Goal: Find specific page/section

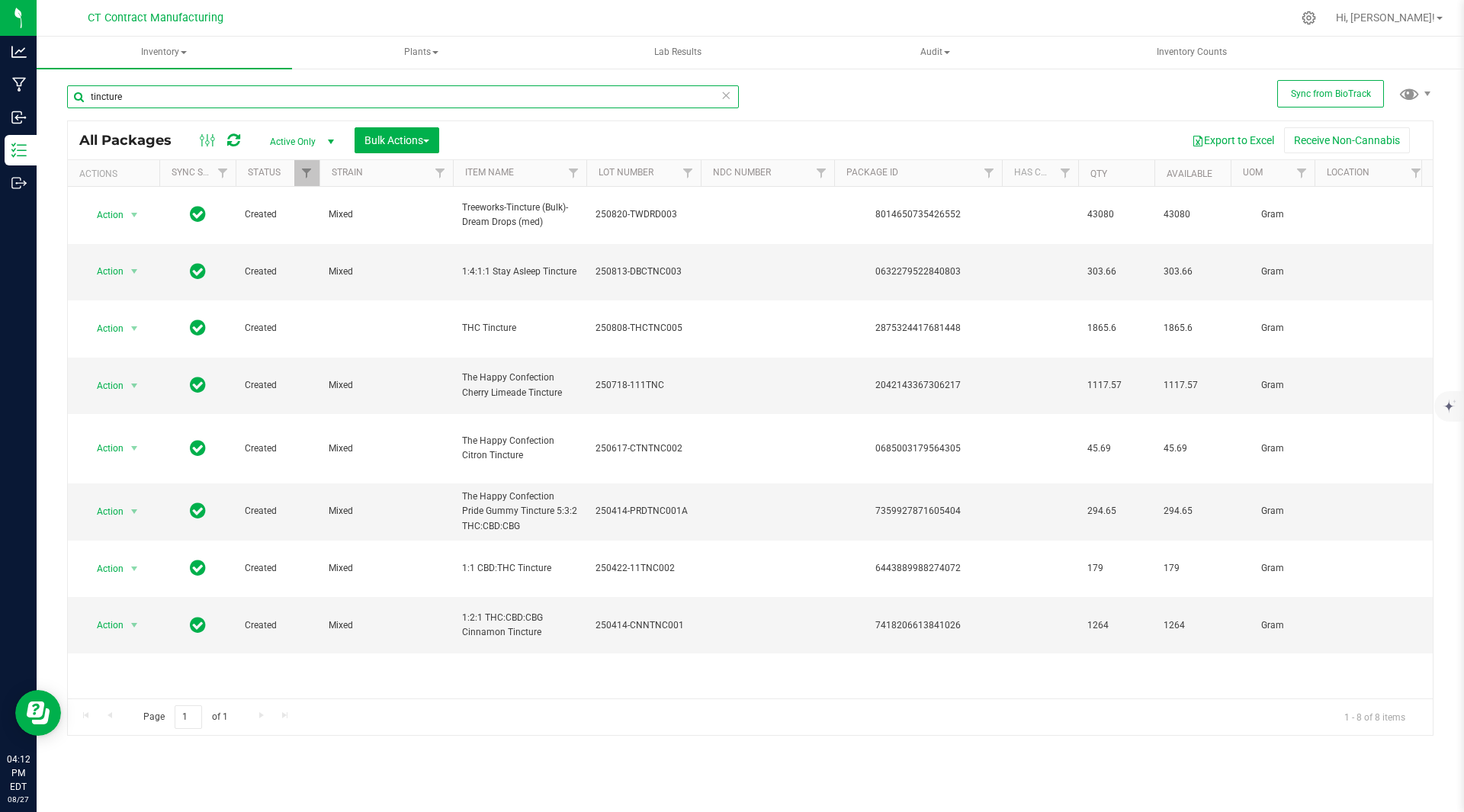
click at [175, 97] on input "tincture" at bounding box center [403, 97] width 671 height 23
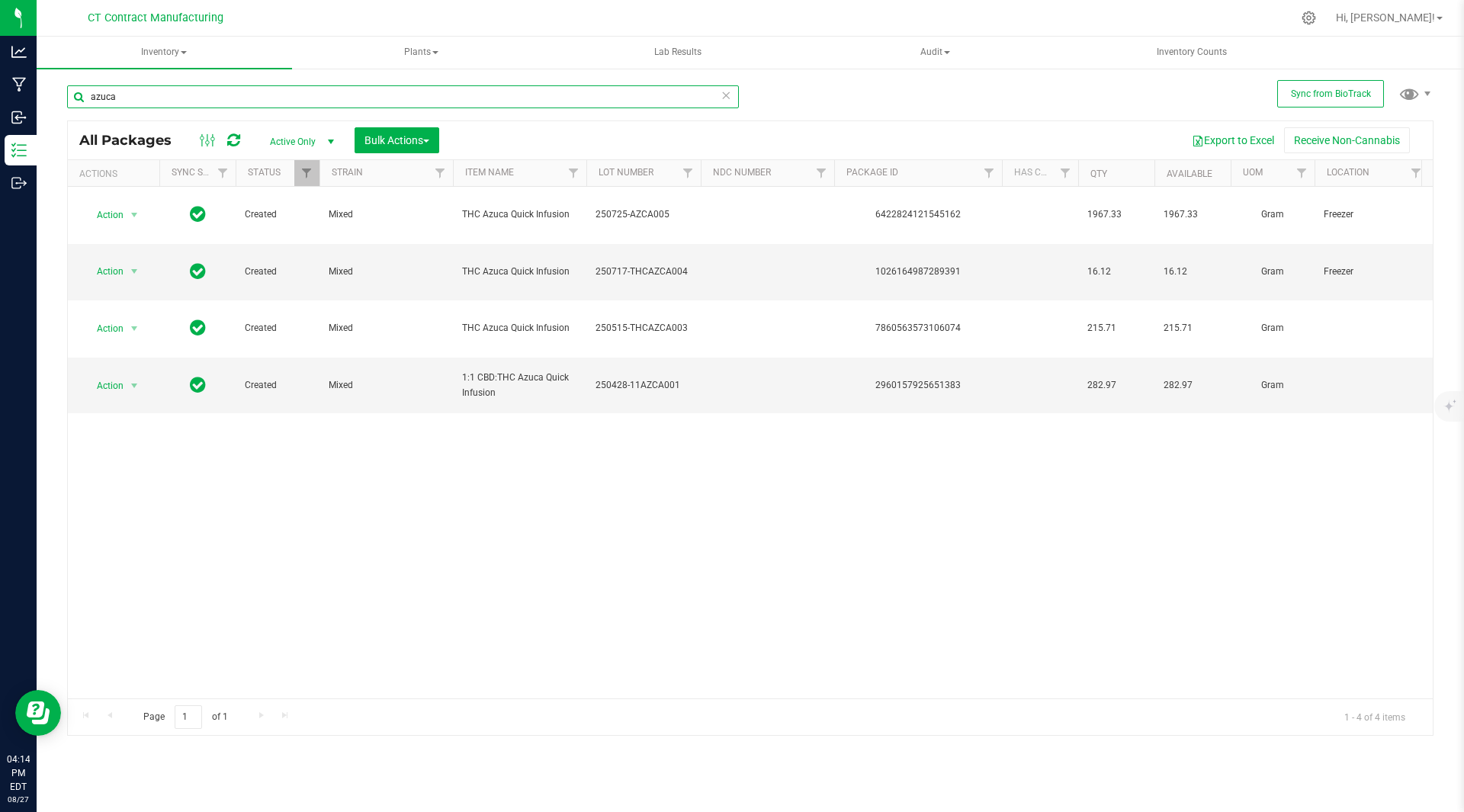
click at [124, 97] on input "azuca" at bounding box center [403, 97] width 671 height 23
type input "tincture"
